Goal: Communication & Community: Ask a question

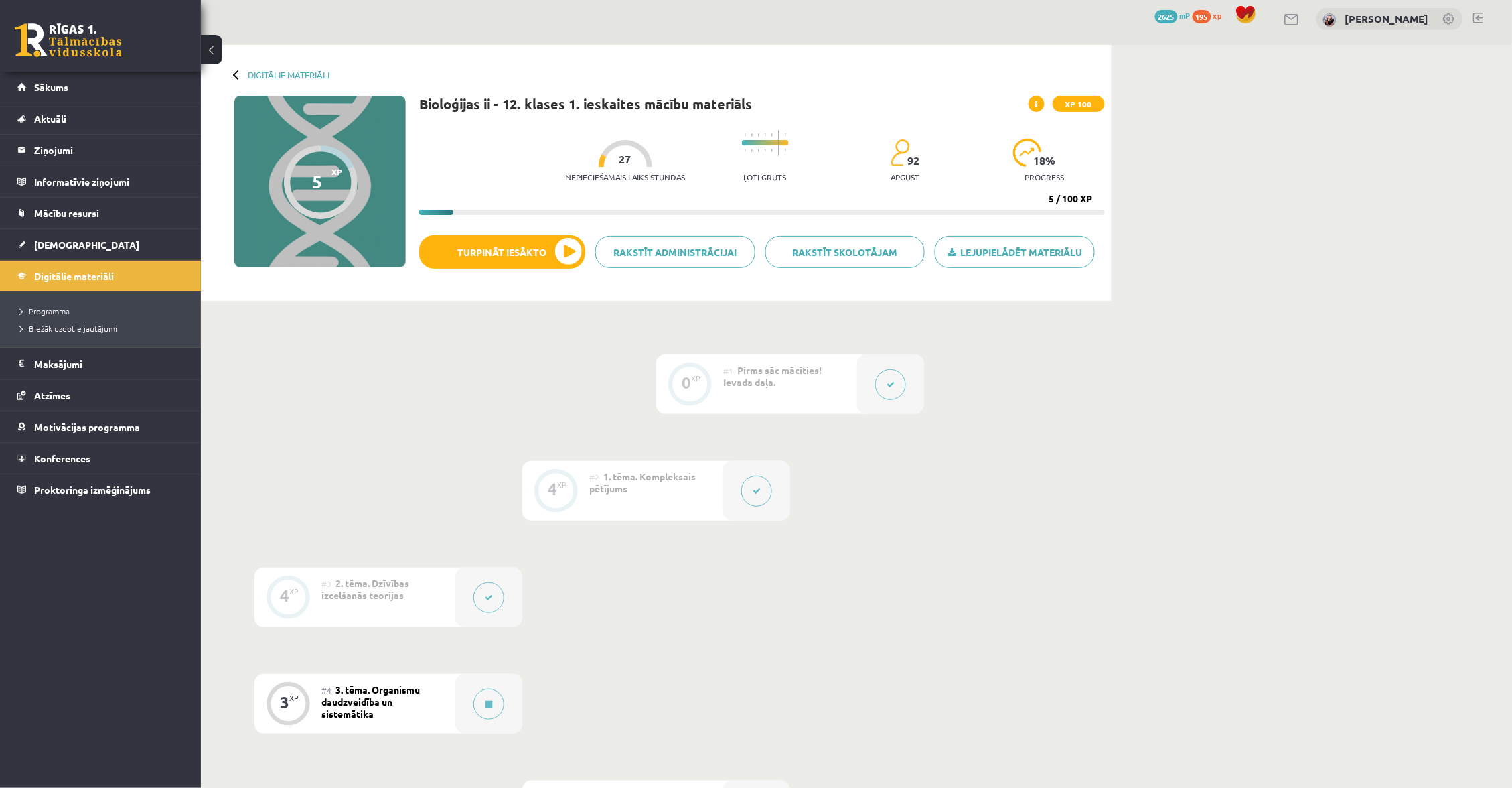
scroll to position [7, 0]
click at [113, 85] on link "Sākums" at bounding box center [101, 87] width 167 height 31
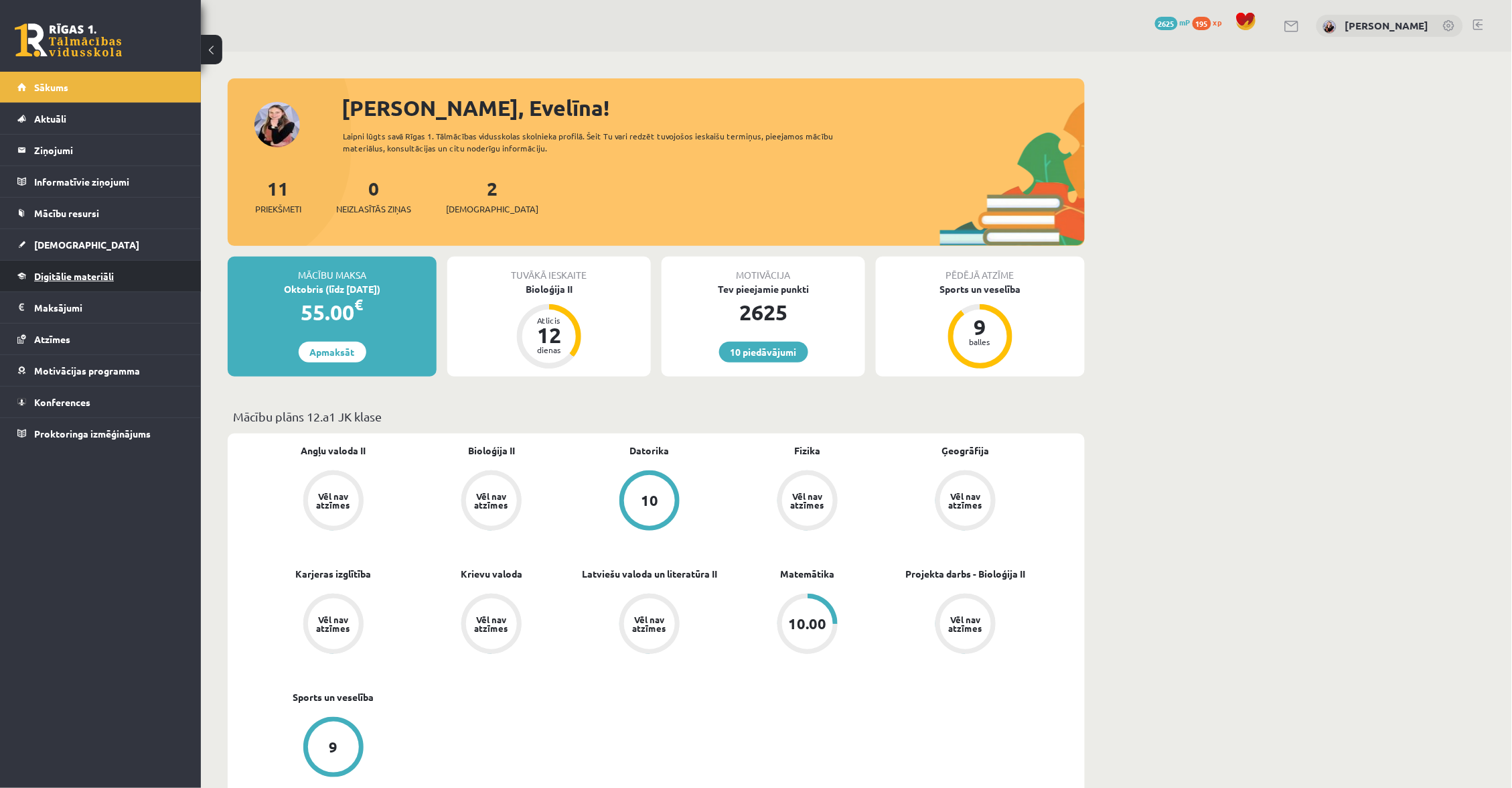
scroll to position [27, 0]
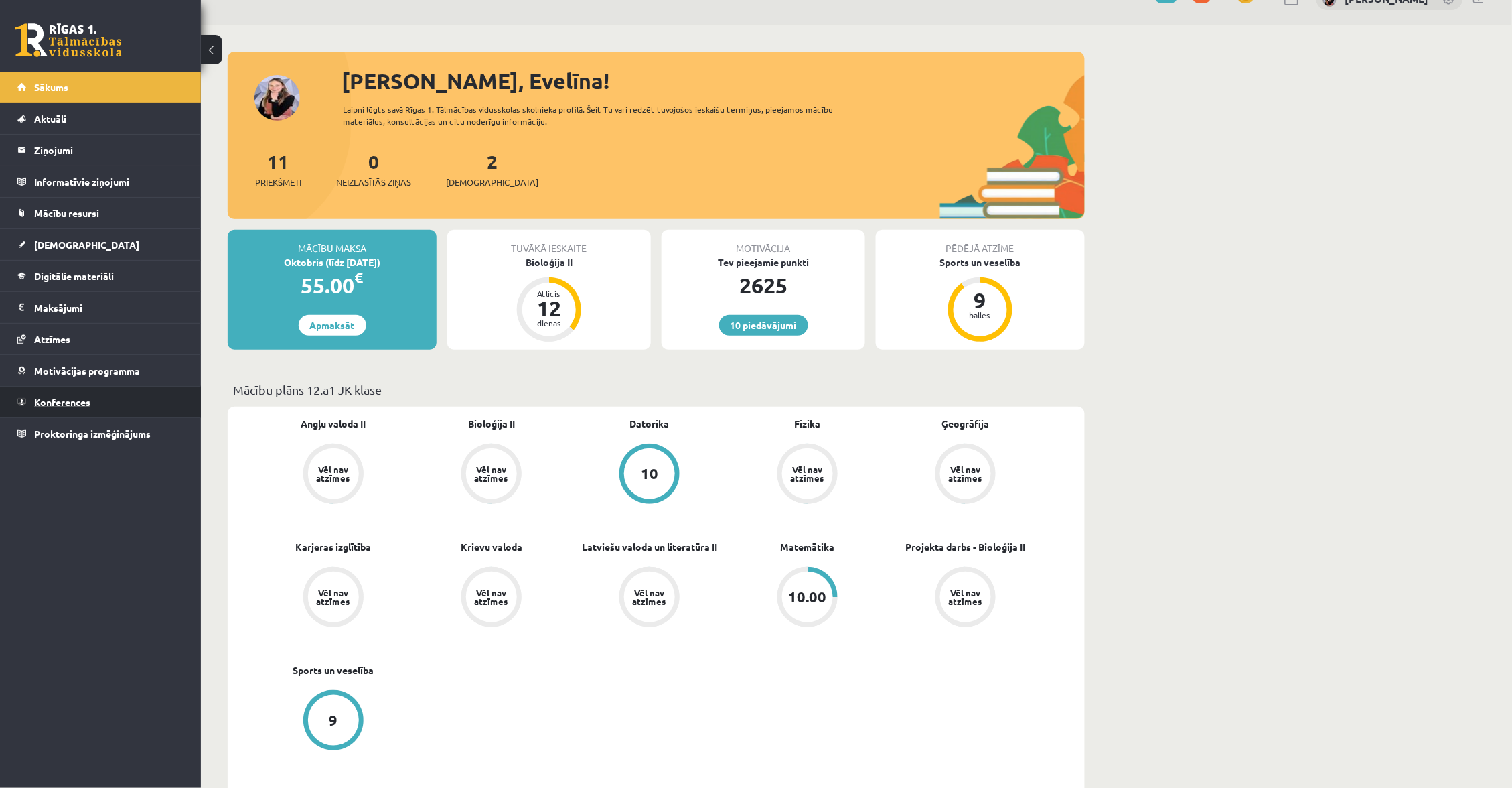
click at [131, 407] on link "Konferences" at bounding box center [101, 402] width 167 height 31
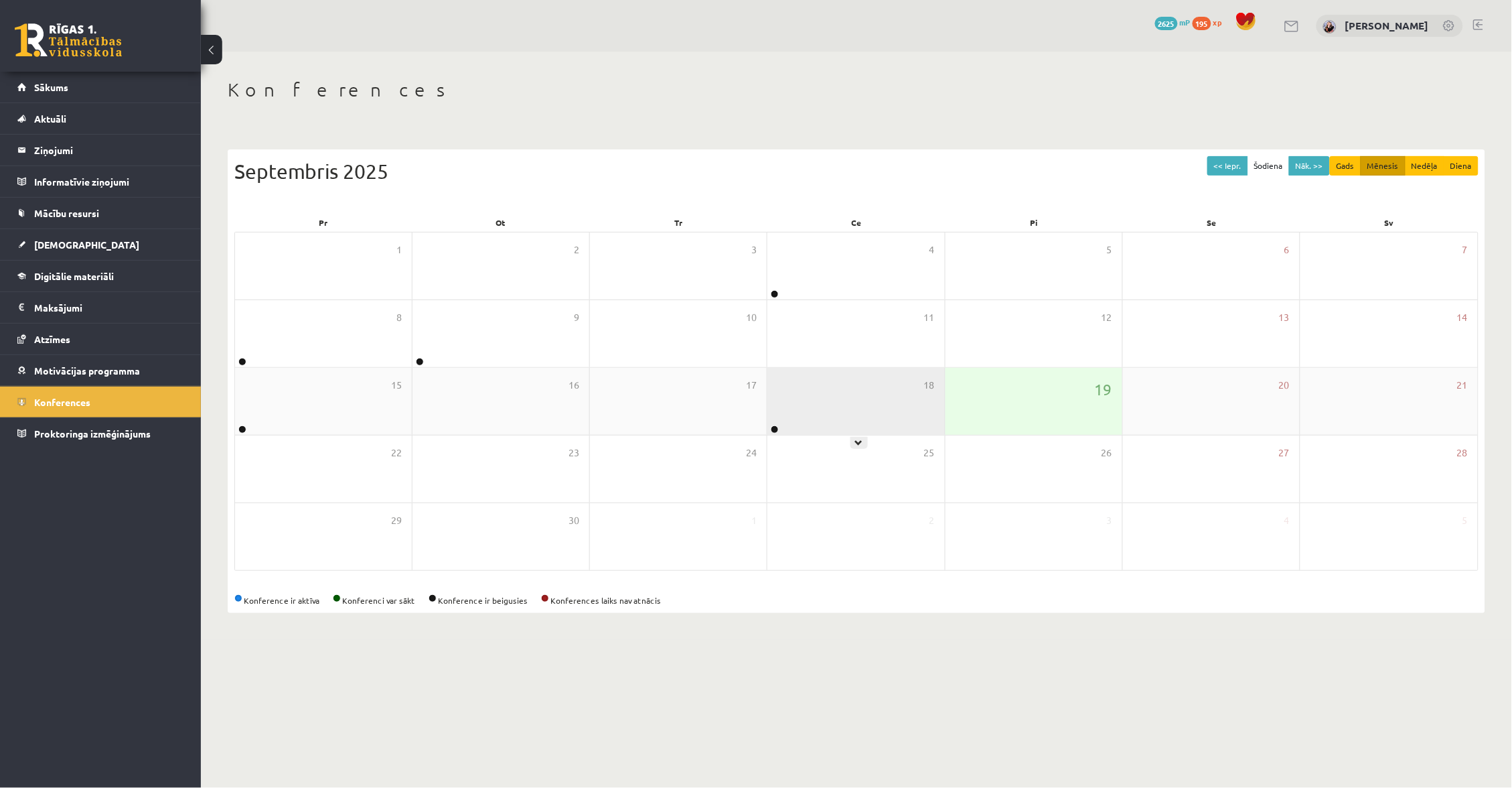
click at [925, 421] on div "18" at bounding box center [856, 401] width 176 height 67
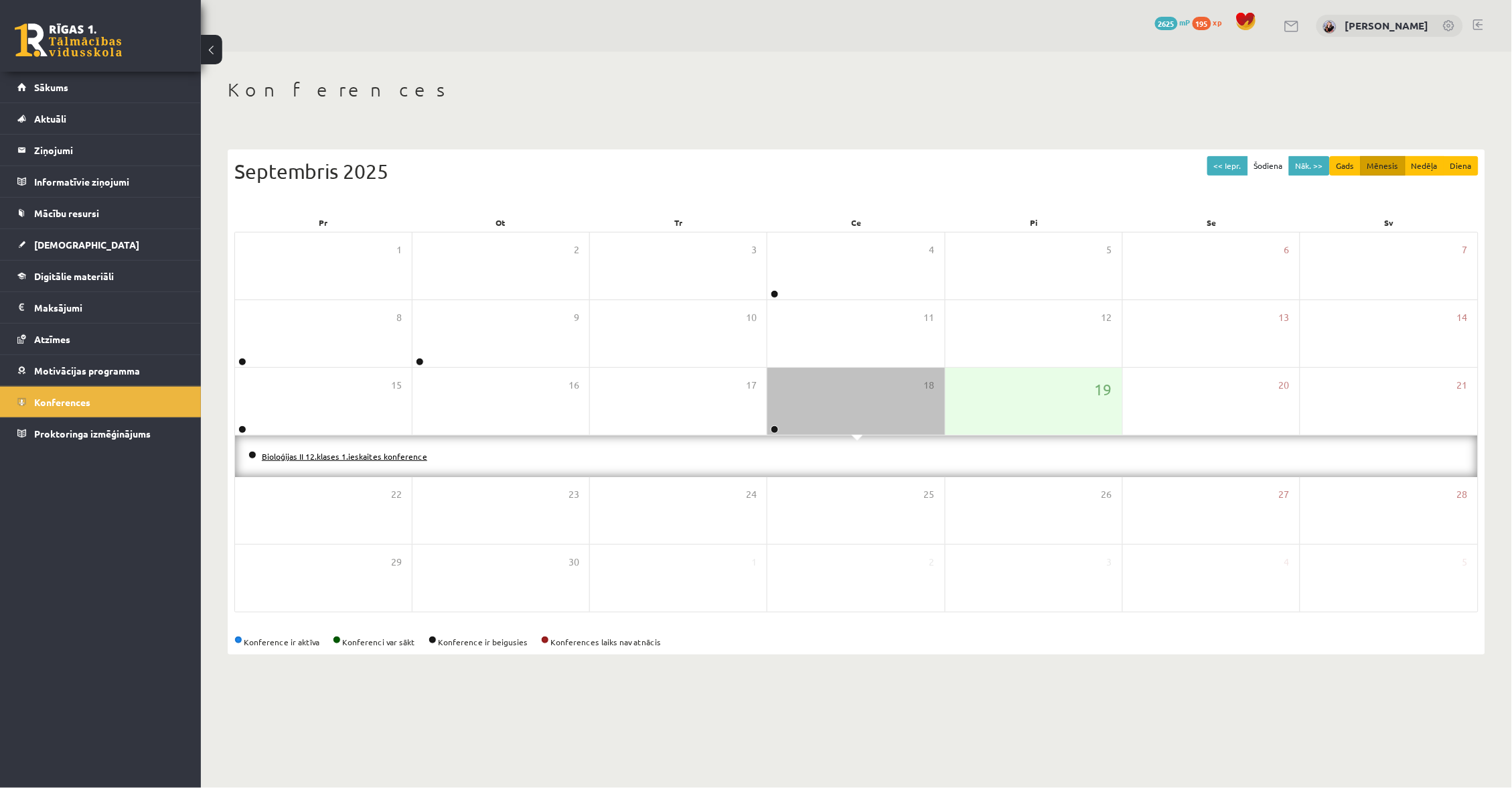
click at [404, 454] on link "Bioloģijas II 12.klases 1.ieskaites konference" at bounding box center [345, 456] width 165 height 10
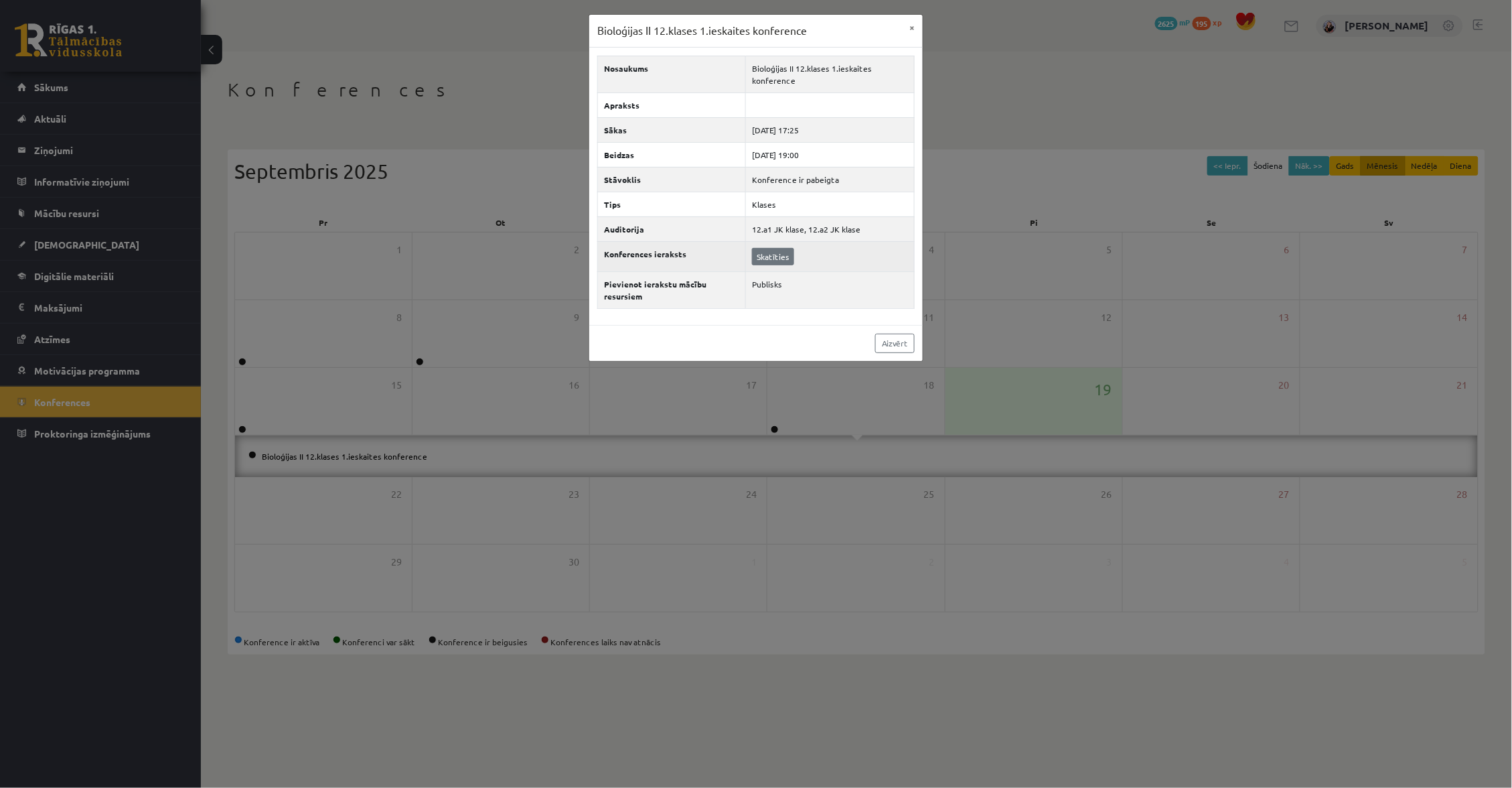
click at [759, 258] on link "Skatīties" at bounding box center [773, 256] width 42 height 17
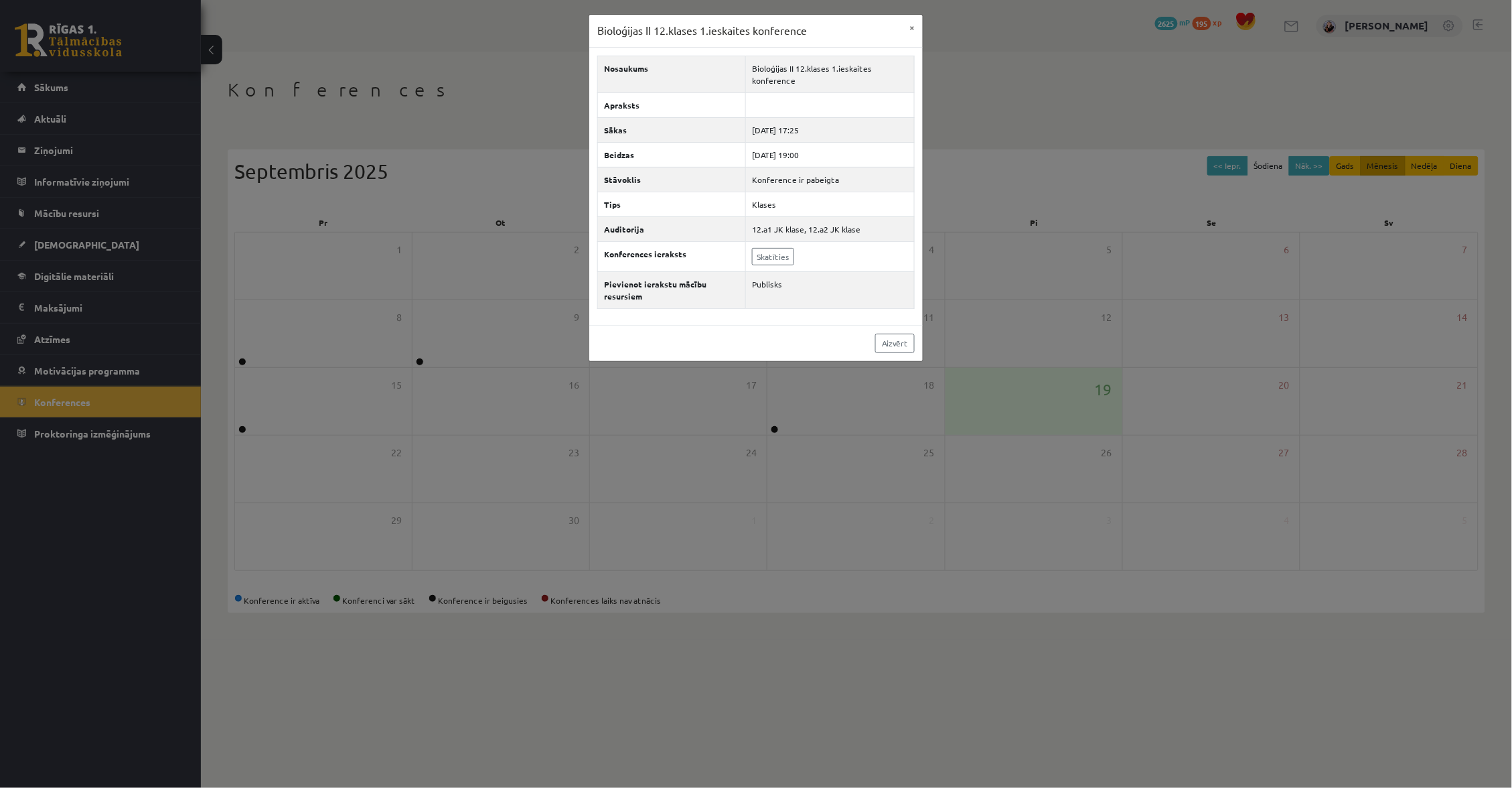
click at [401, 96] on div "Bioloģijas II 12.klases 1.ieskaites konference × Nosaukums Bioloģijas II 12.kla…" at bounding box center [756, 394] width 1512 height 788
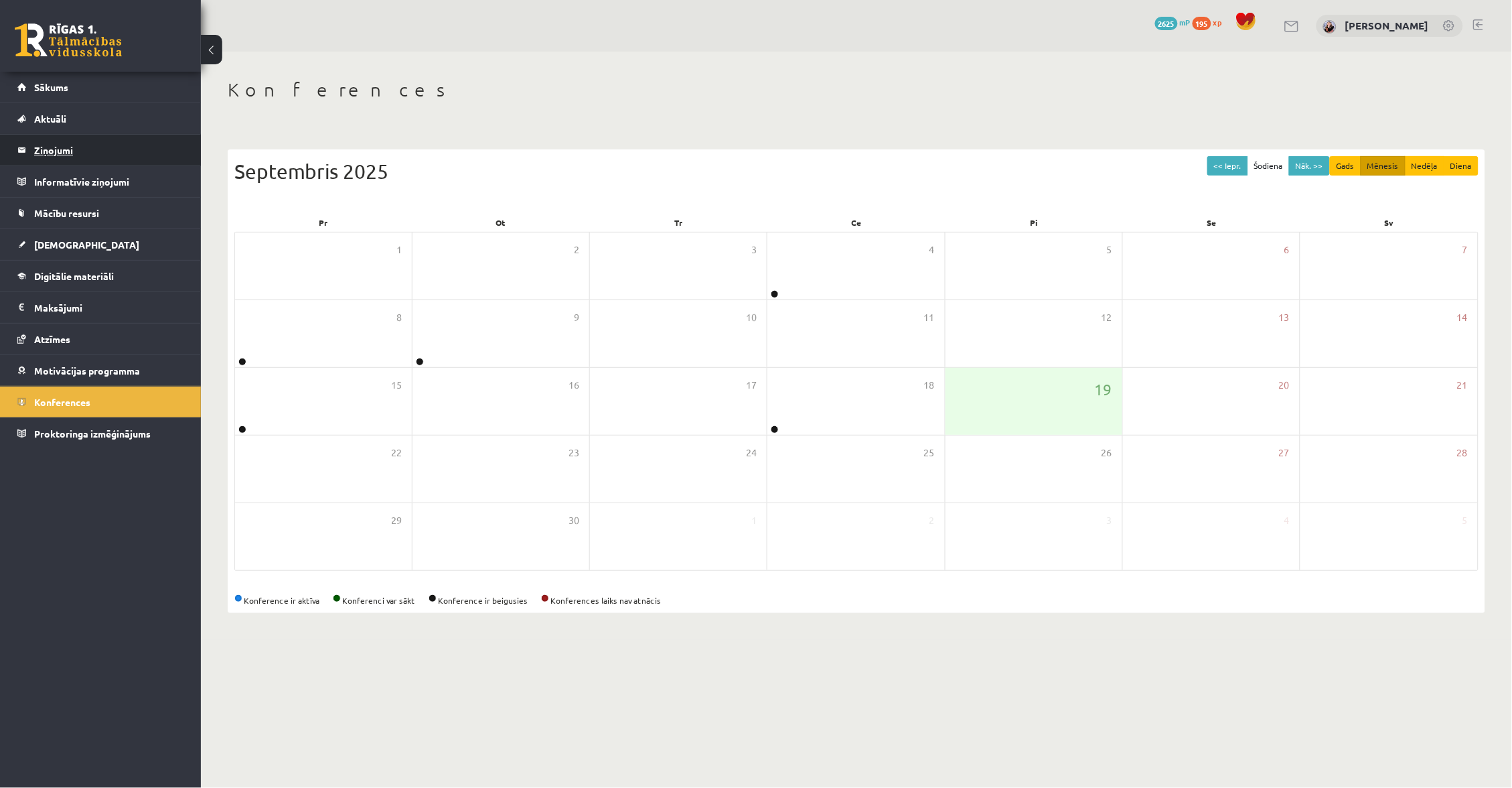
click at [117, 150] on legend "Ziņojumi 0" at bounding box center [109, 150] width 150 height 31
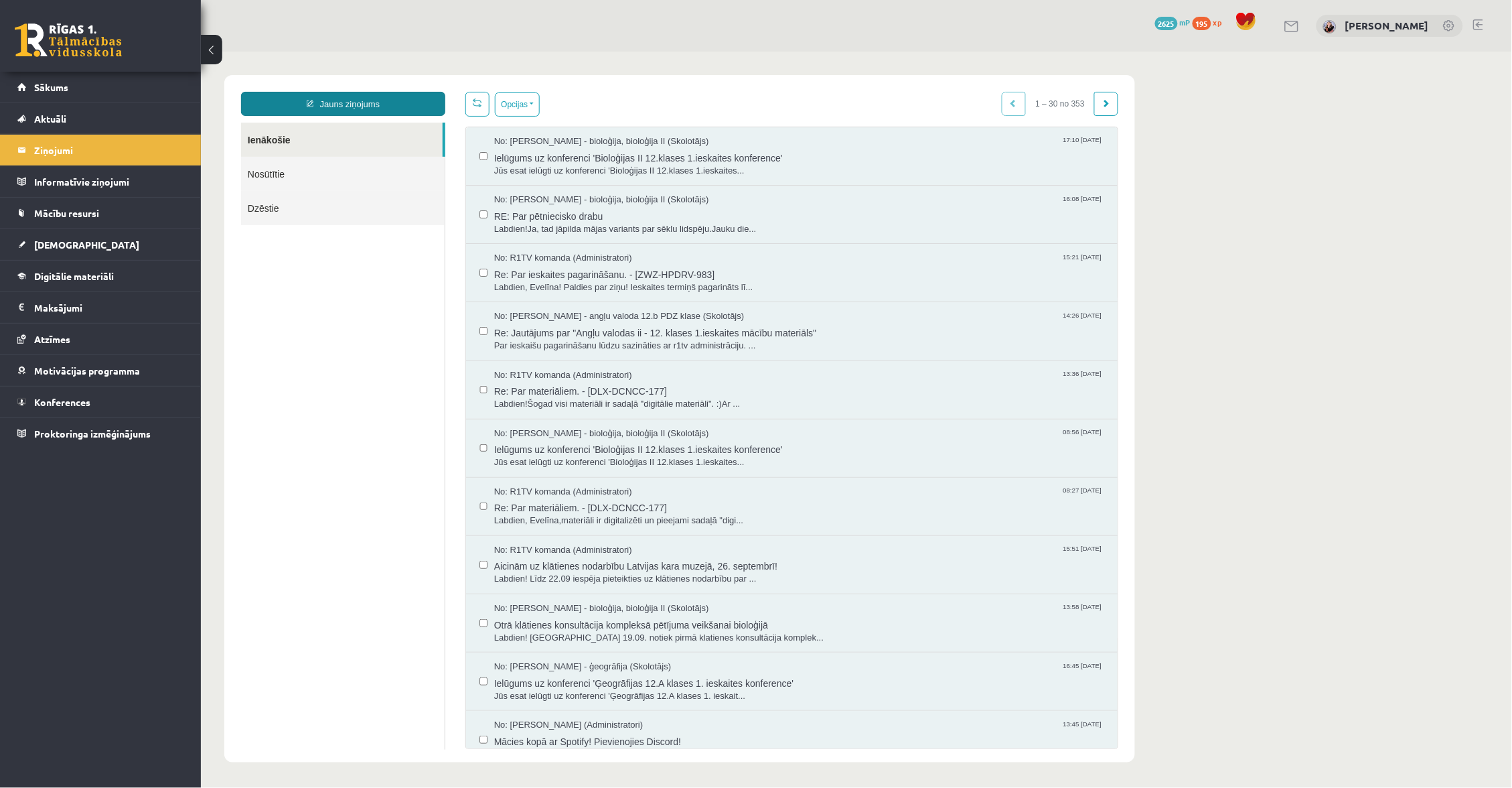
click at [411, 98] on link "Jauns ziņojums" at bounding box center [343, 103] width 204 height 24
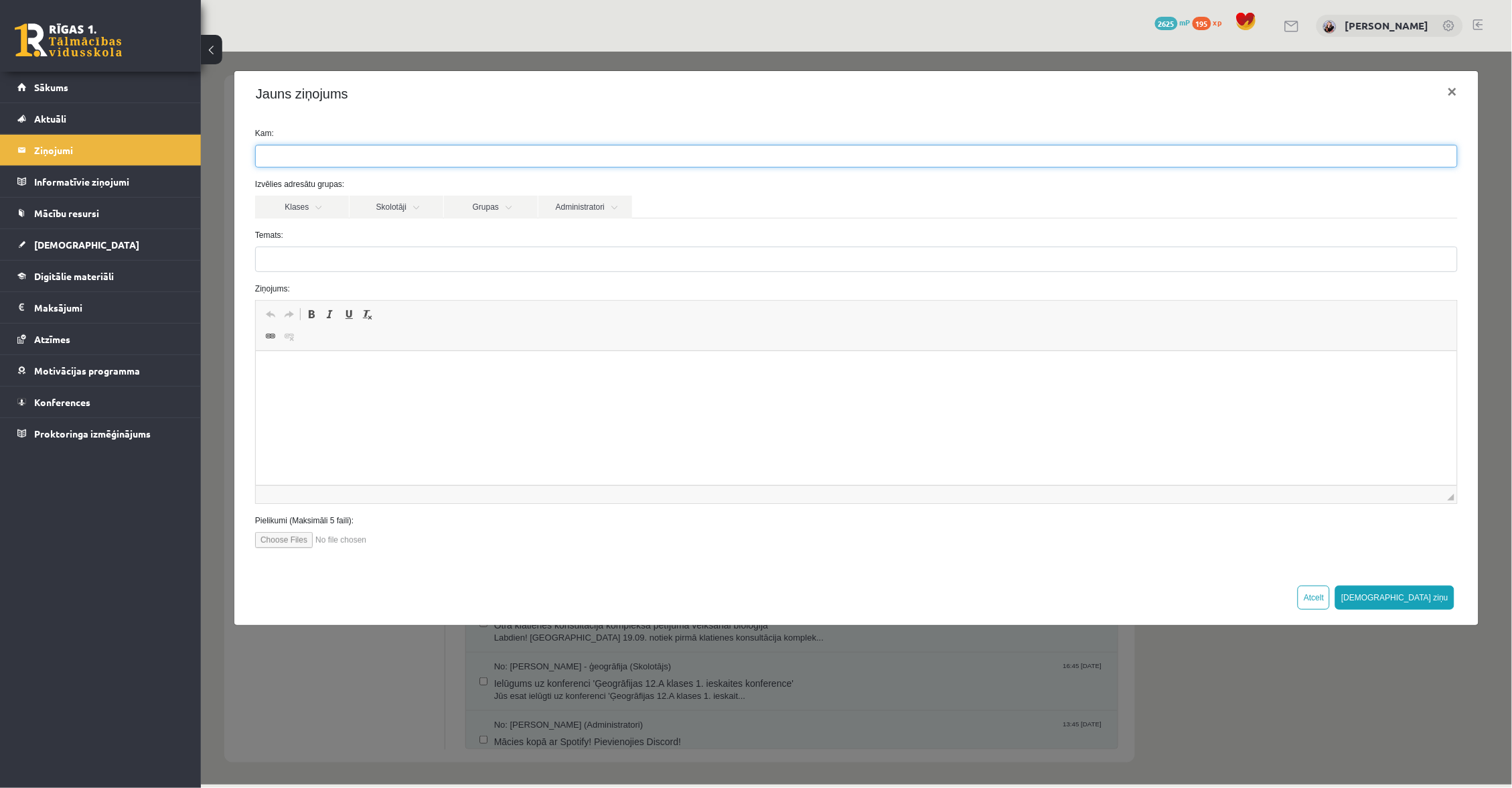
click at [488, 151] on ul at bounding box center [855, 155] width 1201 height 22
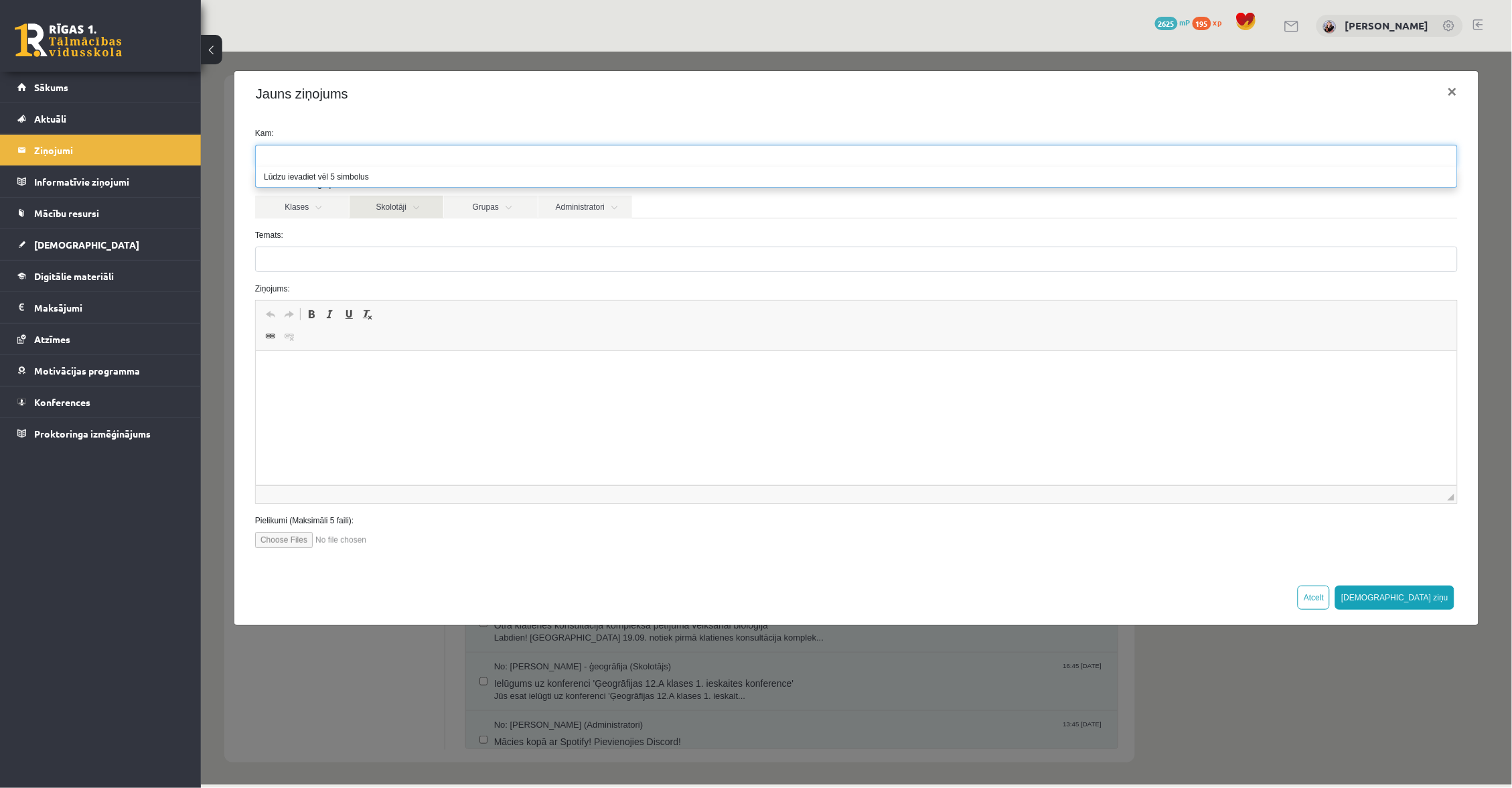
click at [404, 203] on link "Skolotāji" at bounding box center [395, 206] width 94 height 23
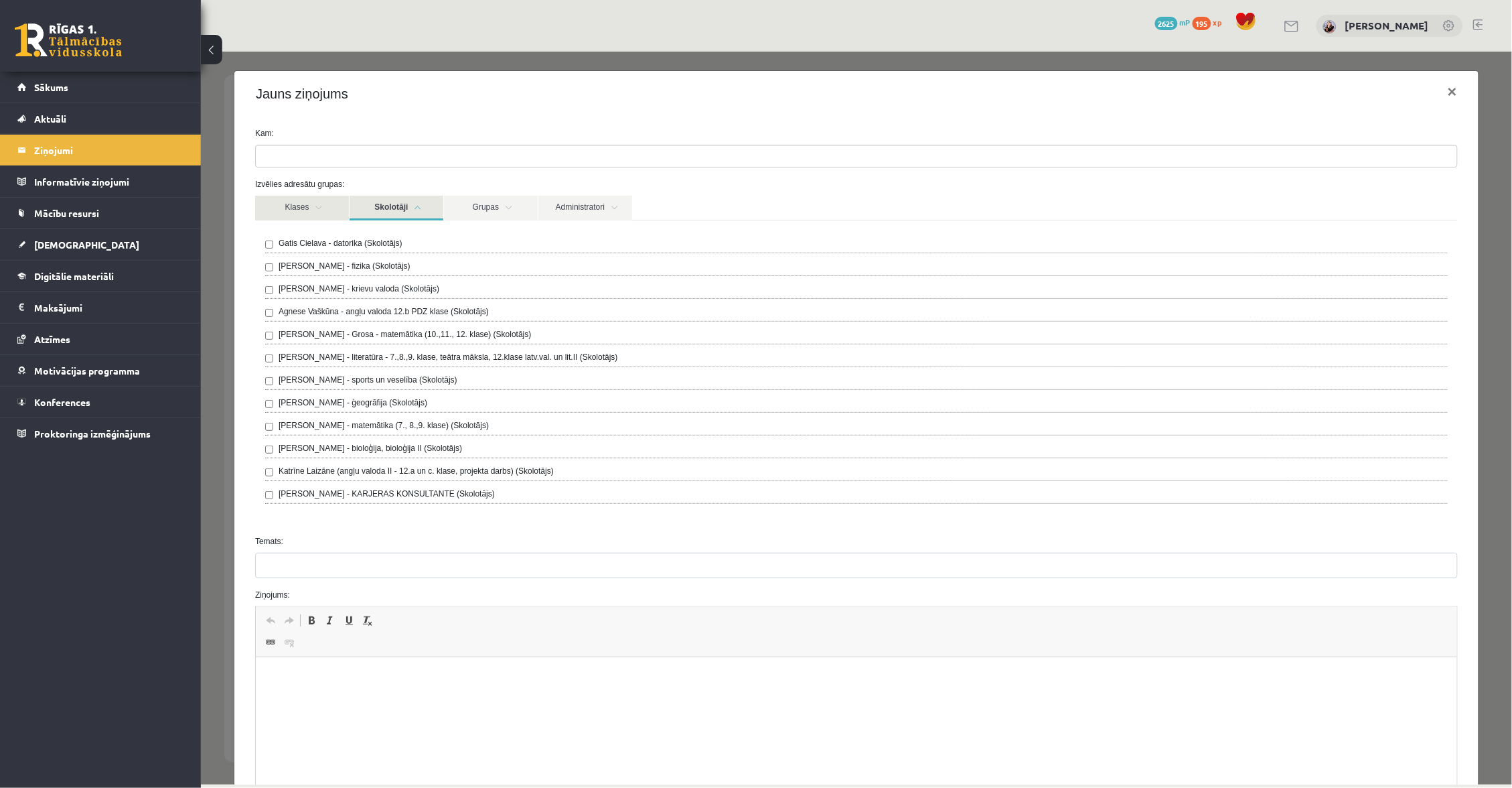
click at [311, 204] on link "Klases" at bounding box center [301, 207] width 94 height 25
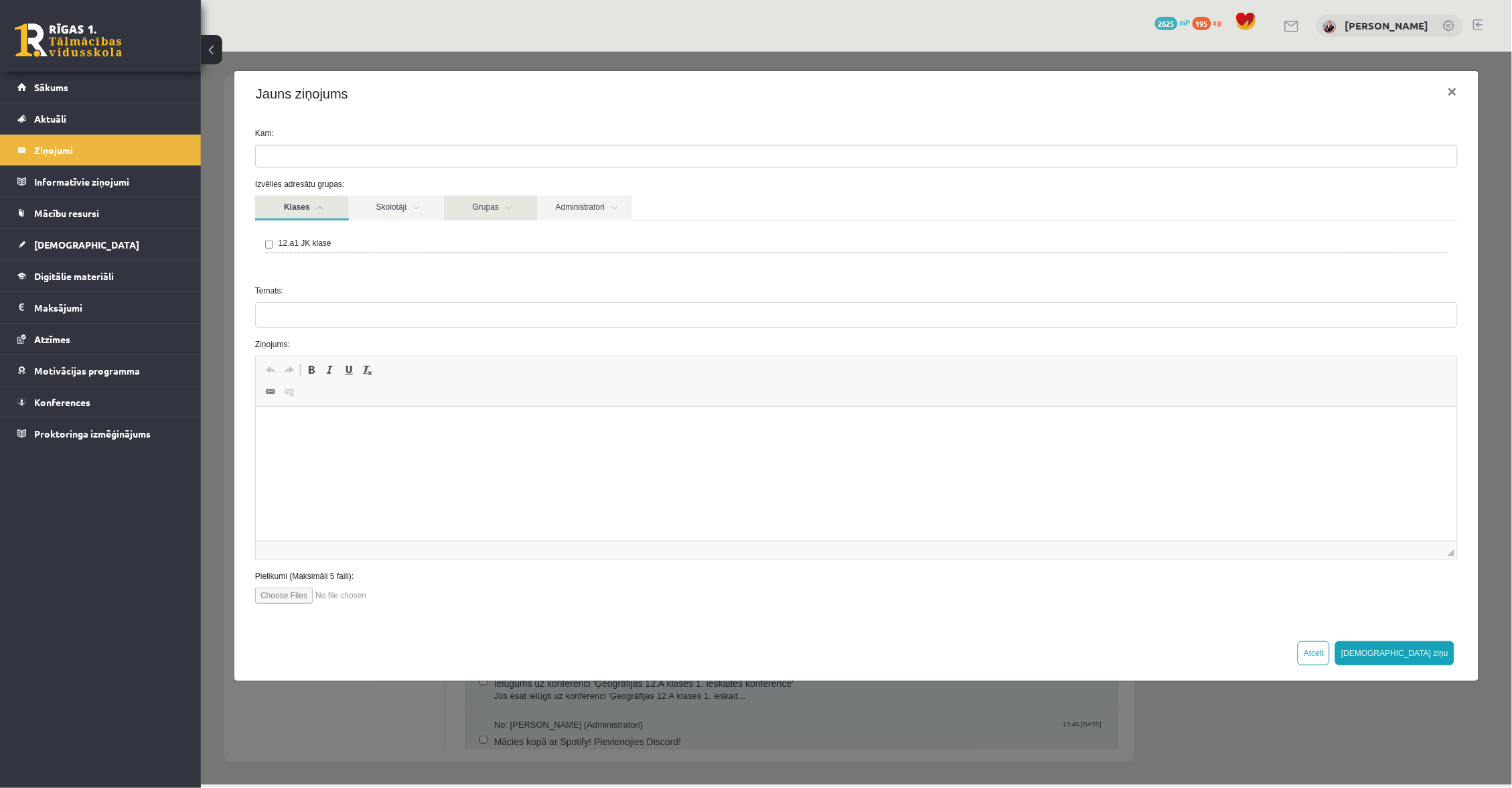
click at [504, 199] on link "Grupas" at bounding box center [490, 207] width 94 height 25
click at [595, 195] on link "Administratori" at bounding box center [584, 207] width 94 height 25
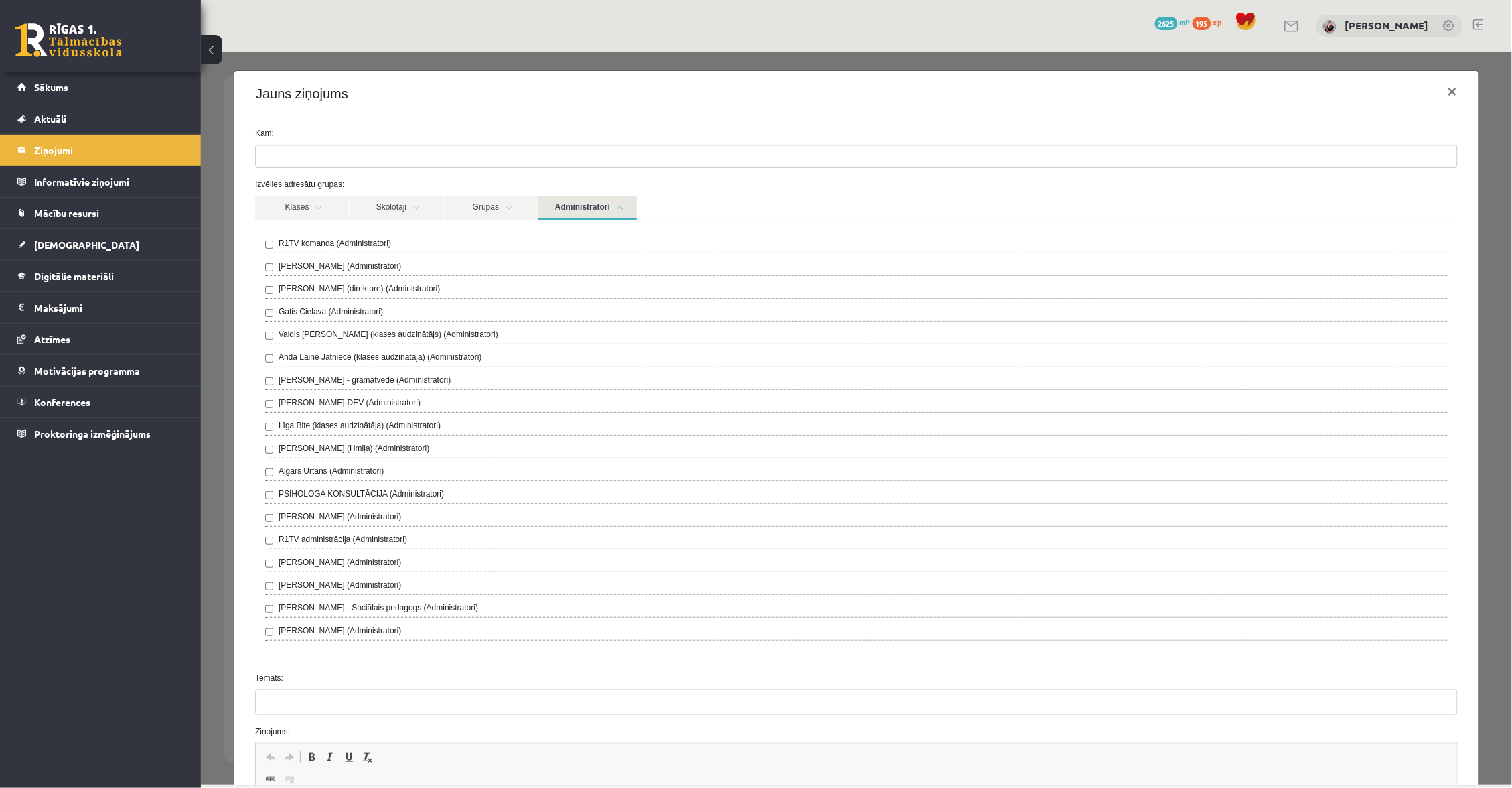
click at [424, 241] on div "R1TV komanda (Administratori)" at bounding box center [856, 244] width 1183 height 16
click at [417, 241] on div "R1TV komanda (Administratori)" at bounding box center [856, 244] width 1183 height 16
click at [352, 236] on label "R1TV komanda (Administratori)" at bounding box center [334, 242] width 113 height 12
click at [583, 199] on link "Administratori" at bounding box center [587, 207] width 99 height 25
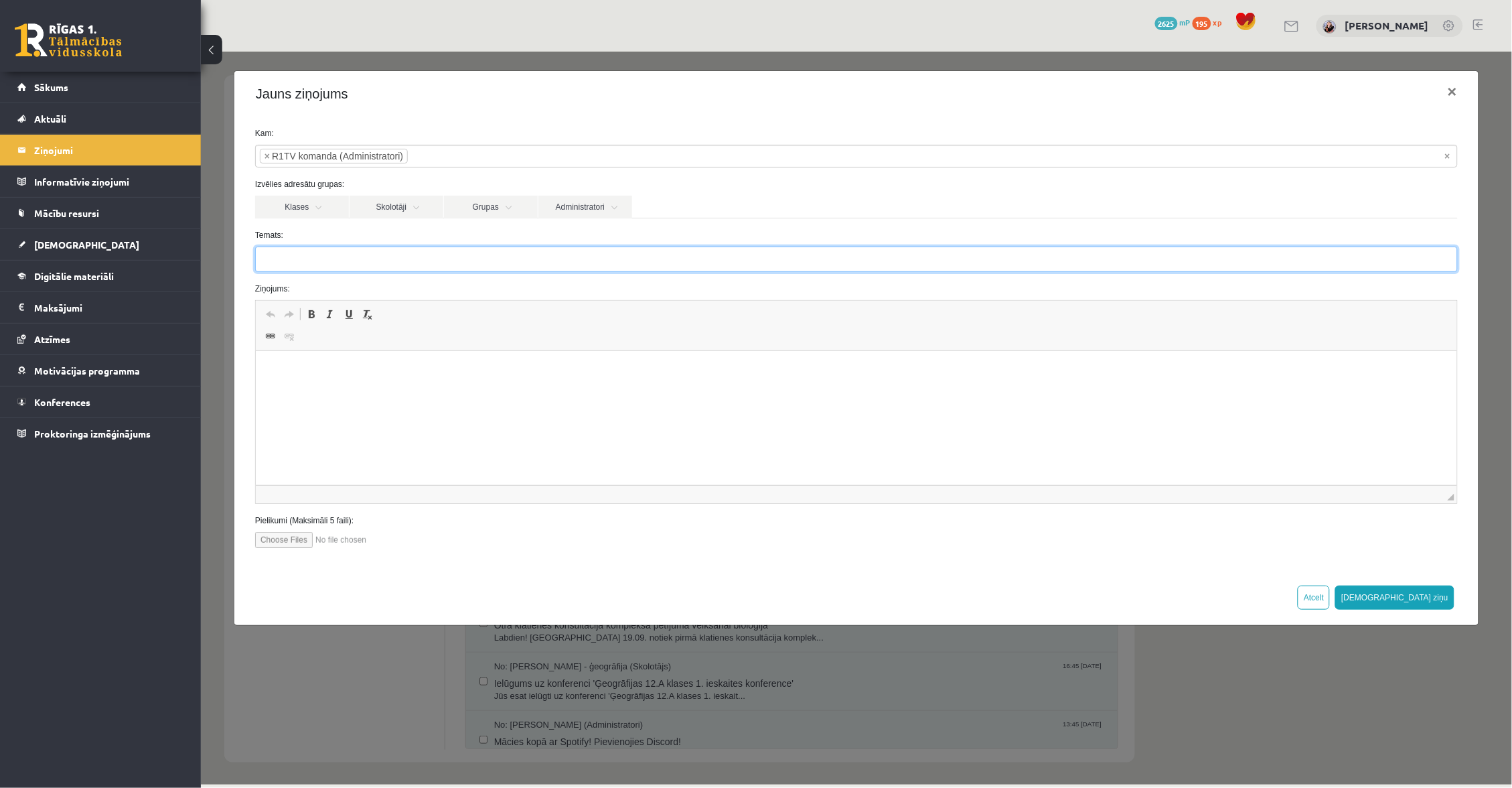
click at [488, 261] on input "Temats:" at bounding box center [855, 258] width 1203 height 26
type input "**********"
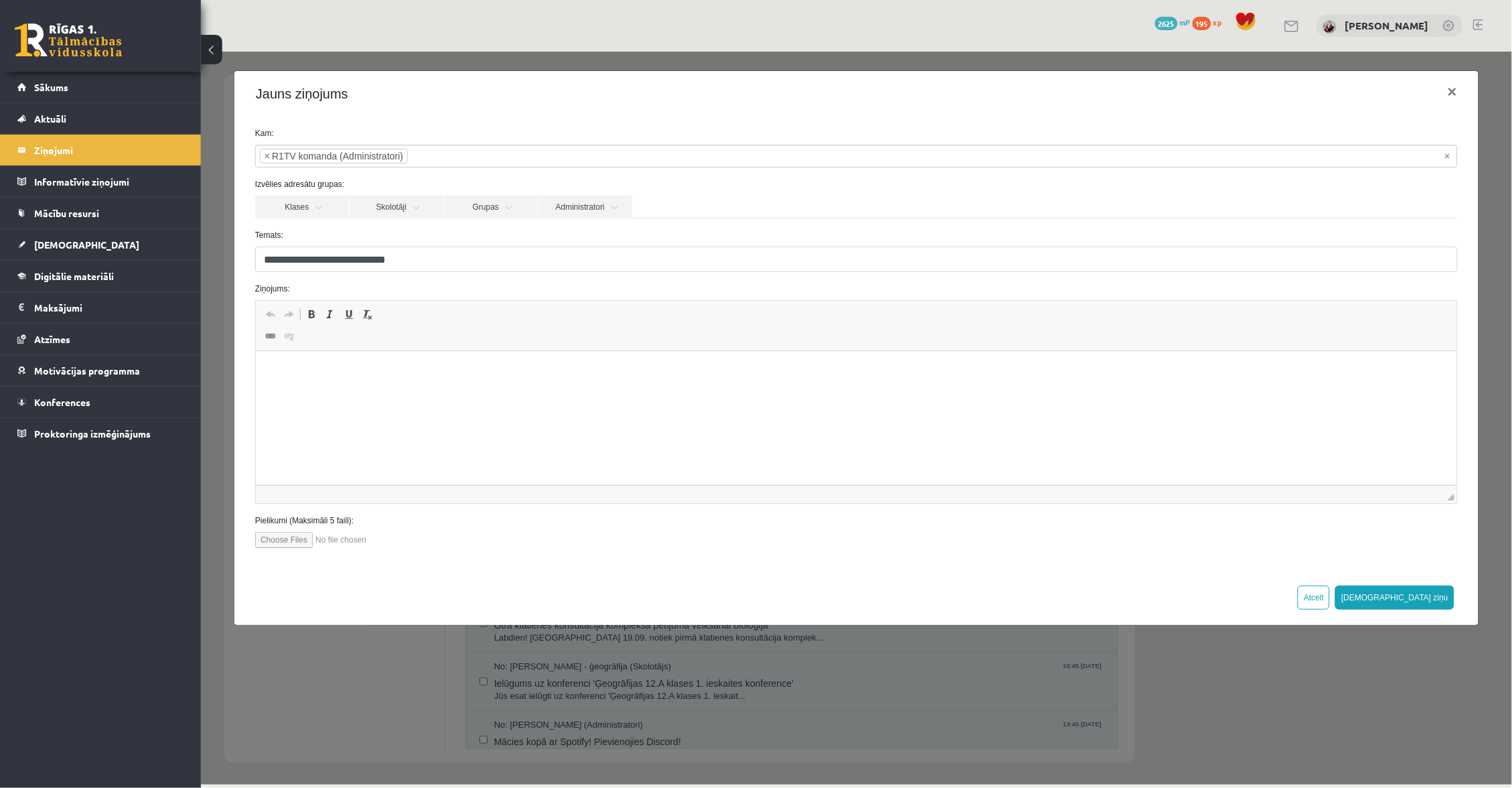
click at [469, 362] on html at bounding box center [855, 371] width 1201 height 41
click at [1445, 592] on button "Sūtīt ziņu" at bounding box center [1395, 596] width 120 height 24
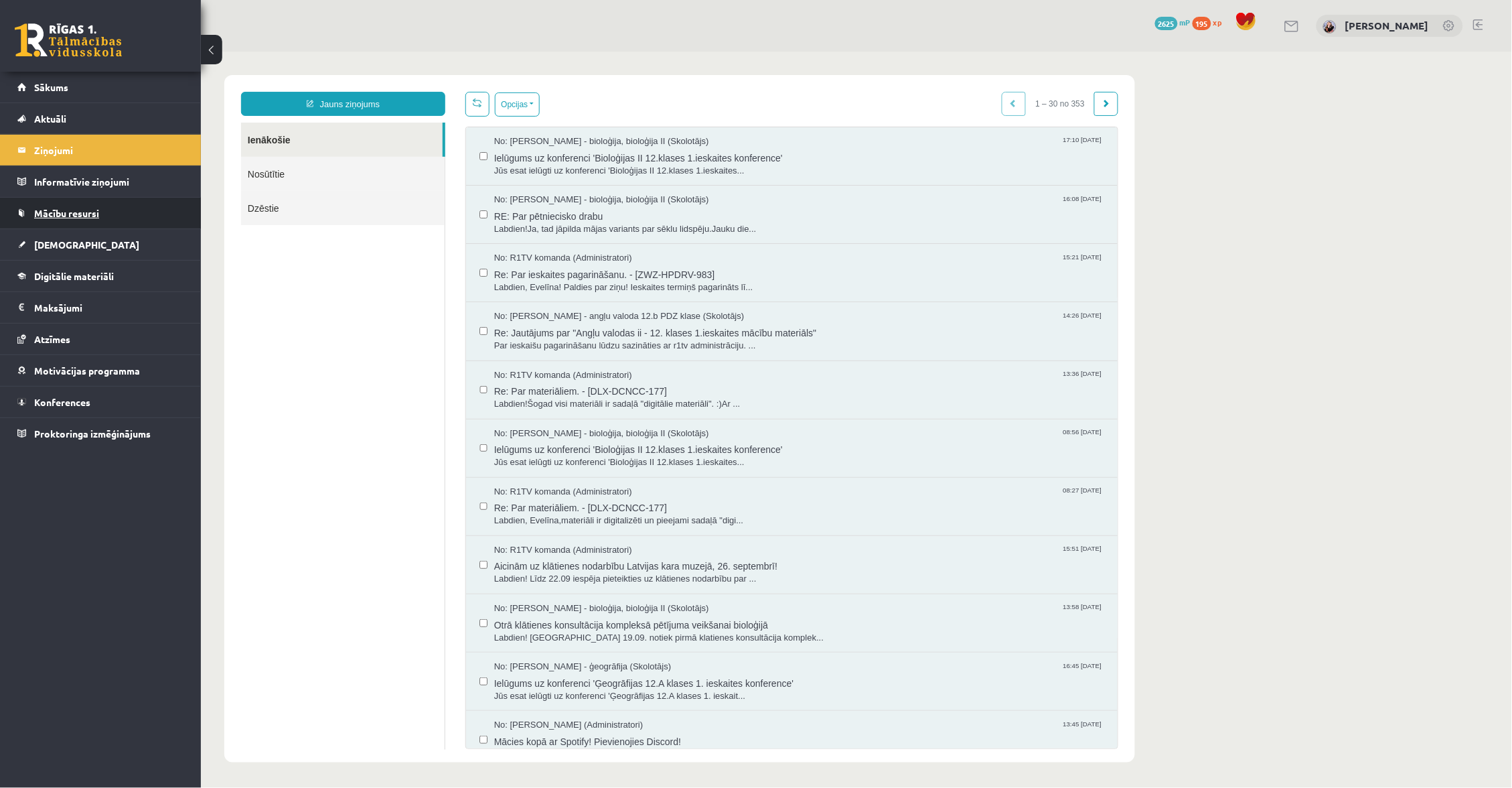
click at [120, 222] on link "Mācību resursi" at bounding box center [101, 213] width 167 height 31
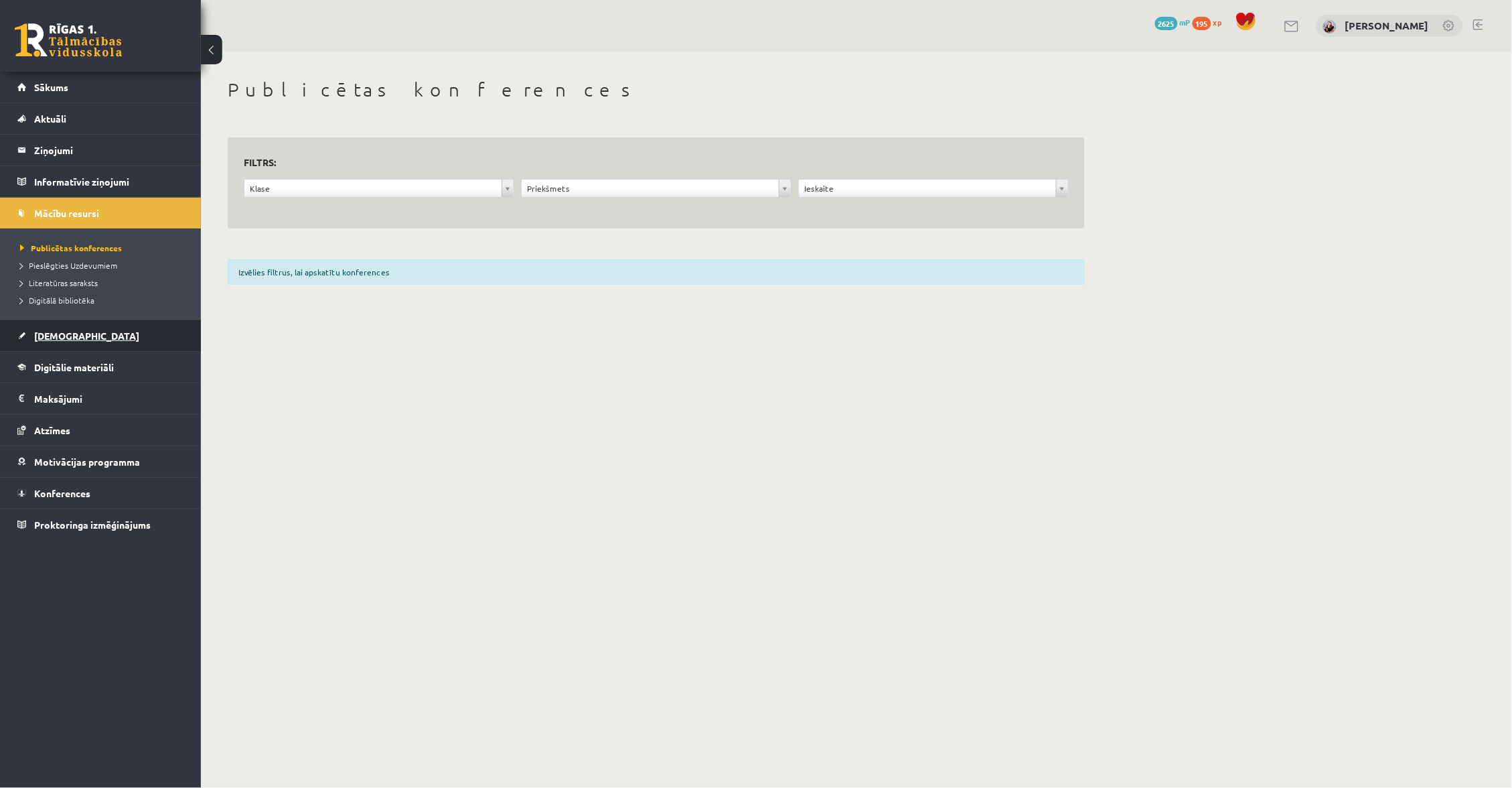
click at [92, 336] on link "[DEMOGRAPHIC_DATA]" at bounding box center [101, 336] width 167 height 31
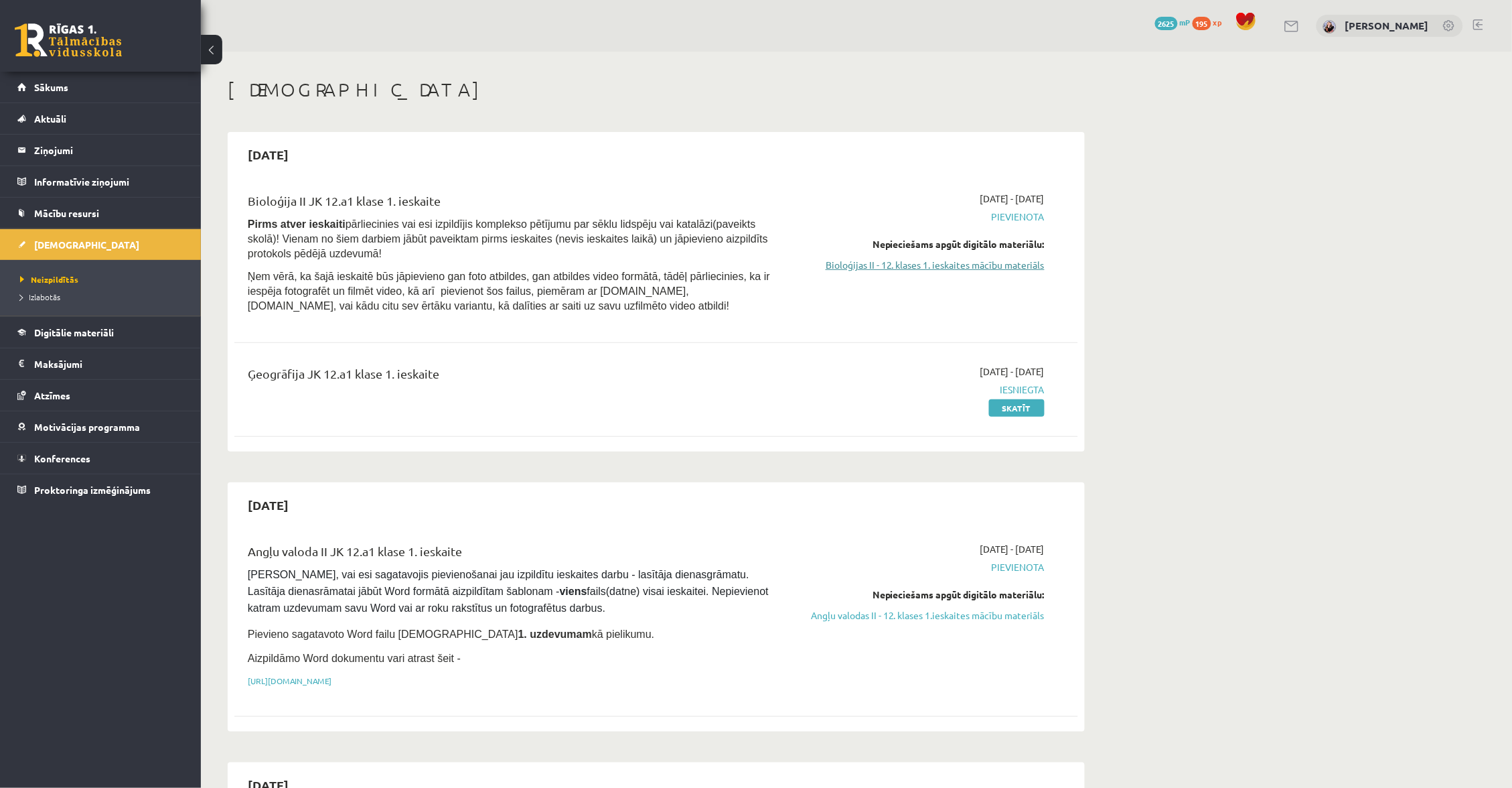
click at [886, 262] on link "Bioloģijas II - 12. klases 1. ieskaites mācību materiāls" at bounding box center [918, 265] width 252 height 14
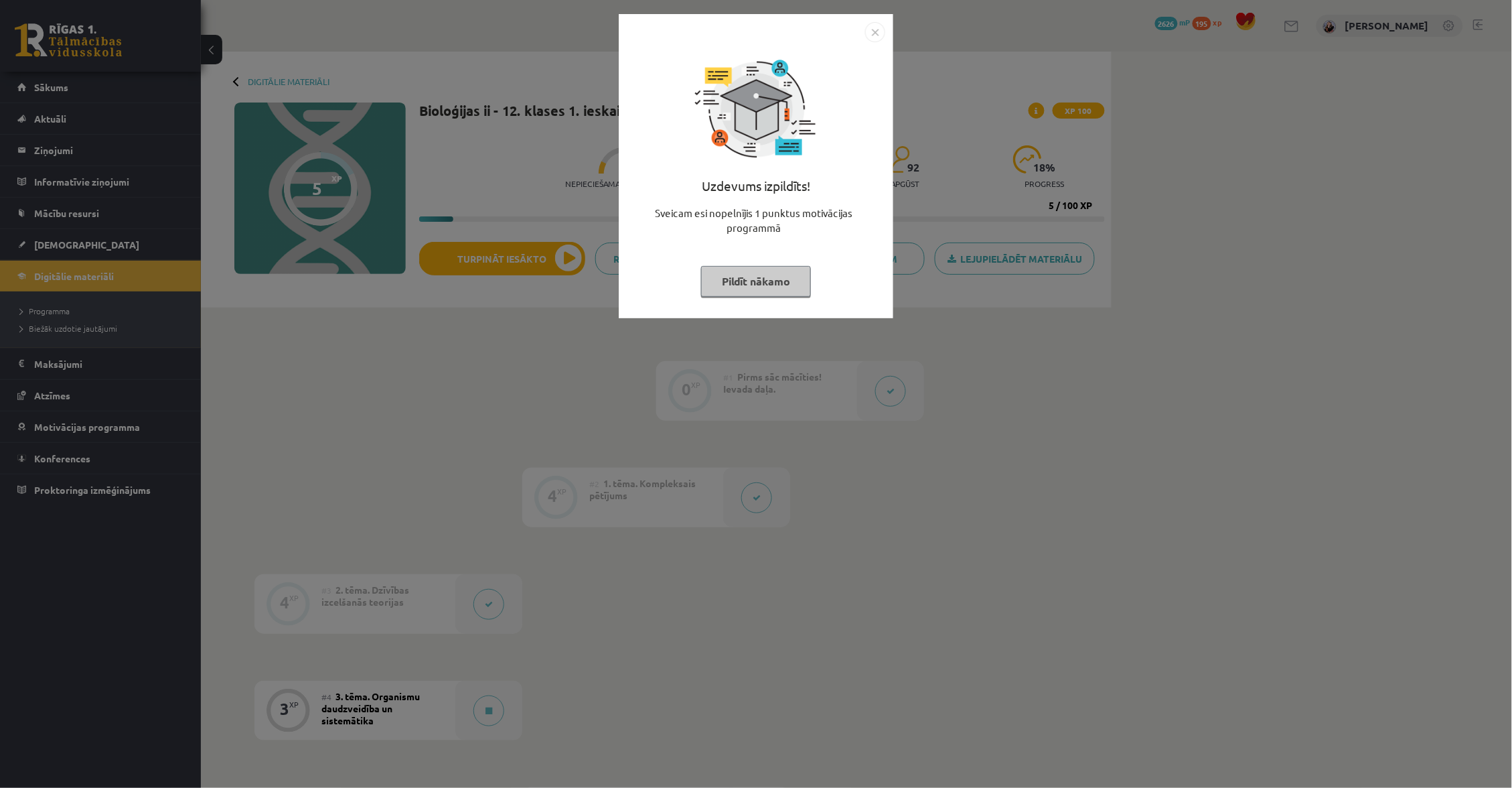
click at [773, 283] on button "Pildīt nākamo" at bounding box center [756, 281] width 110 height 31
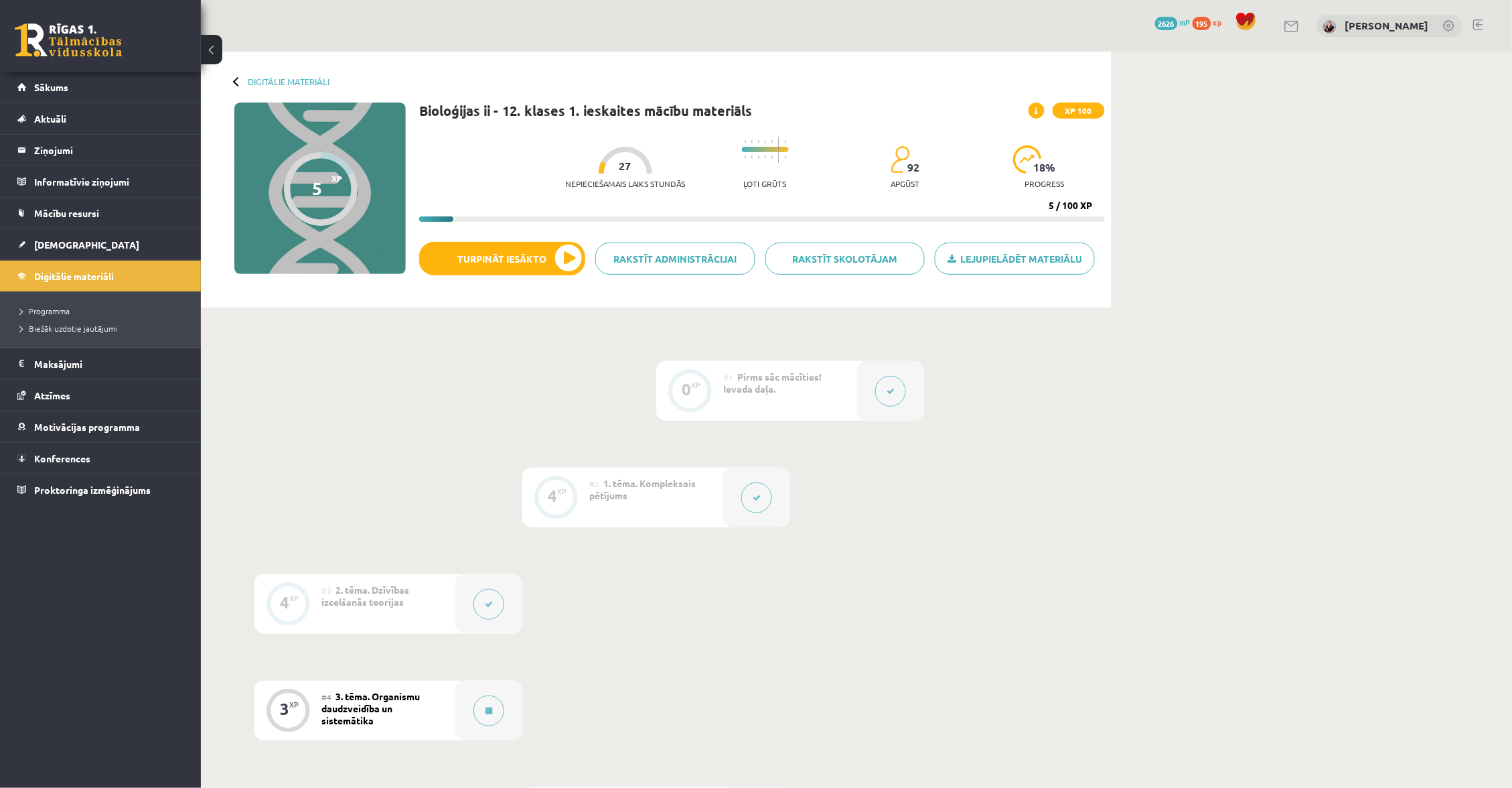
click at [747, 502] on button at bounding box center [757, 498] width 31 height 31
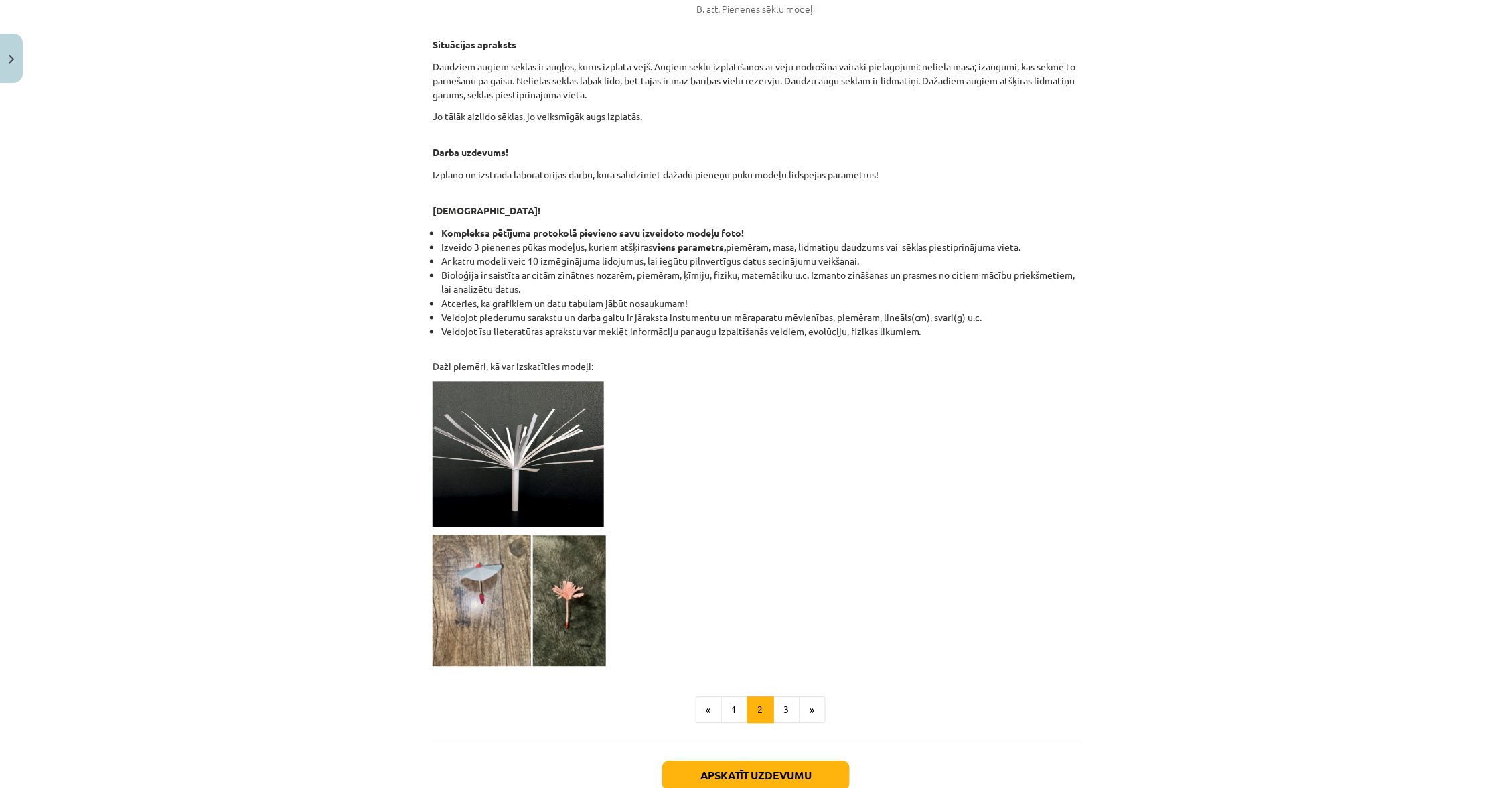
scroll to position [817, 0]
